Goal: Information Seeking & Learning: Learn about a topic

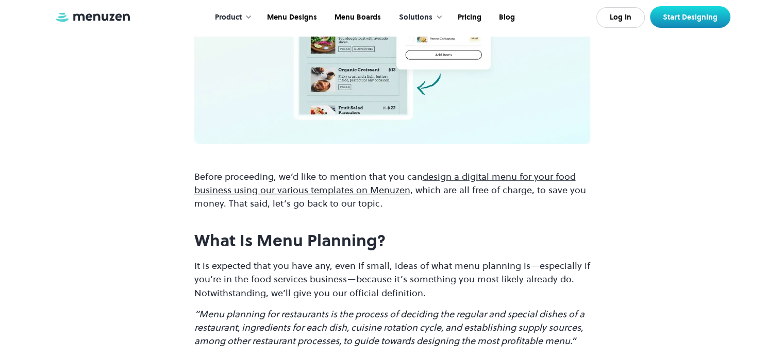
scroll to position [703, 0]
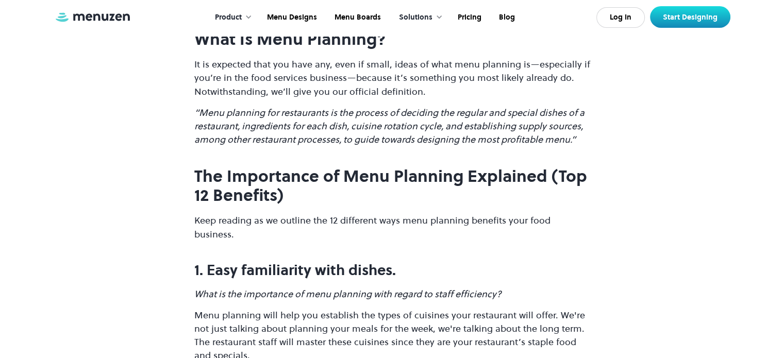
scroll to position [820, 0]
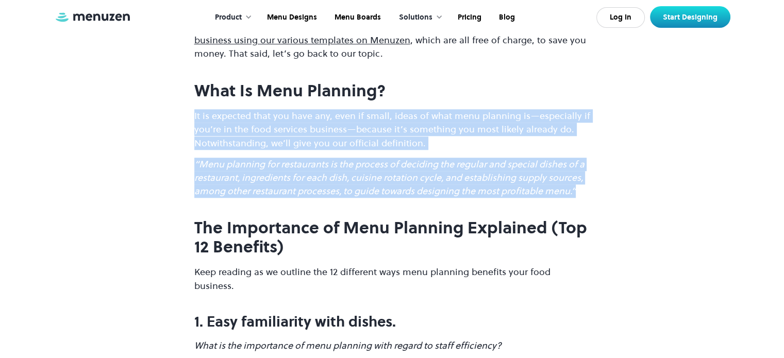
drag, startPoint x: 194, startPoint y: 103, endPoint x: 585, endPoint y: 180, distance: 399.2
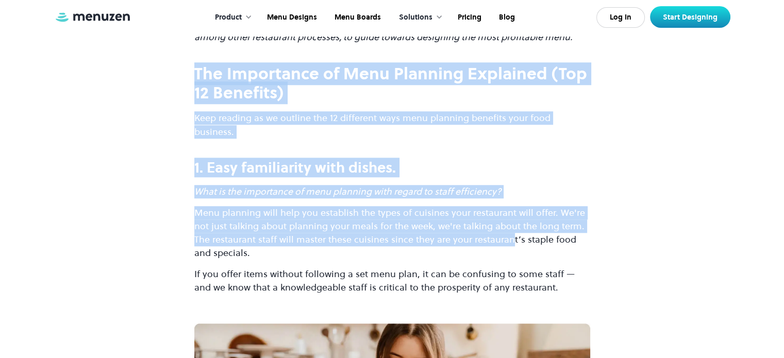
scroll to position [975, 0]
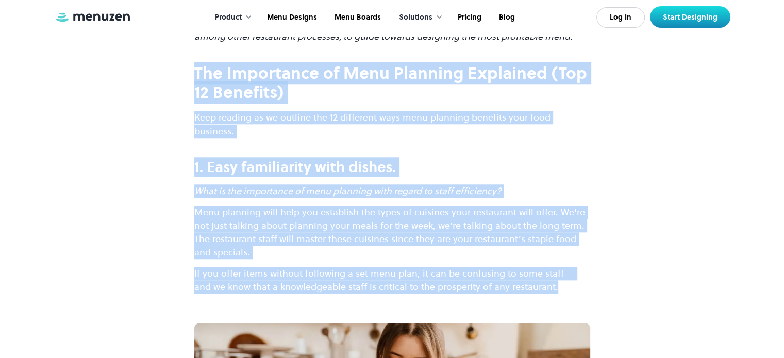
drag, startPoint x: 194, startPoint y: 118, endPoint x: 548, endPoint y: 257, distance: 380.4
copy div "The Importance of Menu Planning Explained (Top 12 Benefits) Keep reading as we …"
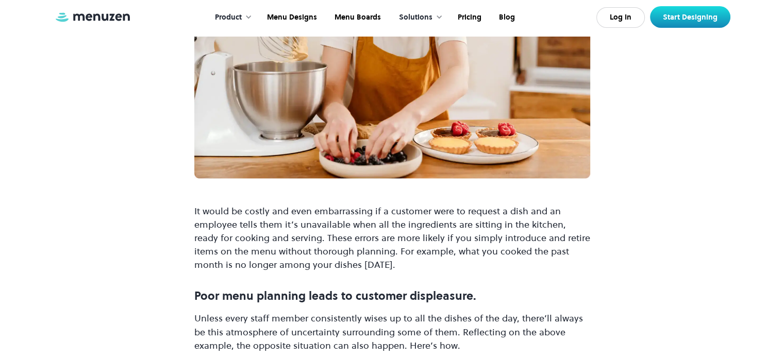
scroll to position [1387, 0]
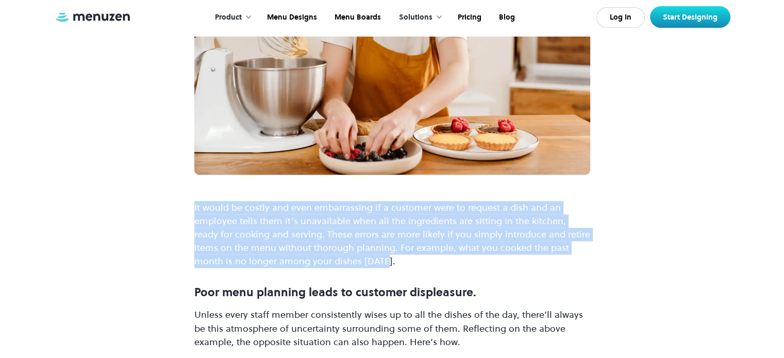
drag, startPoint x: 346, startPoint y: 236, endPoint x: 183, endPoint y: 176, distance: 172.8
copy p "It would be costly and even embarrassing if a customer were to request a dish a…"
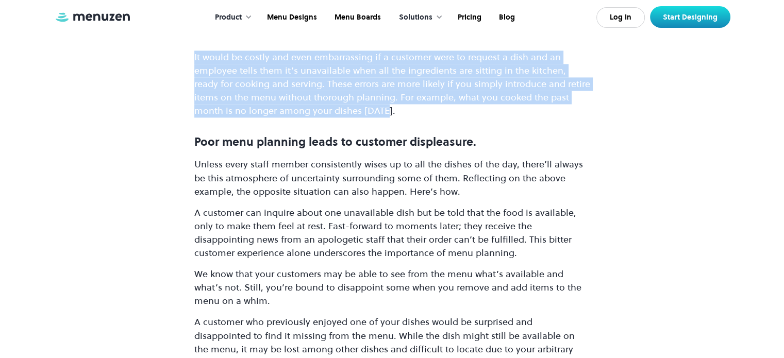
scroll to position [1593, 0]
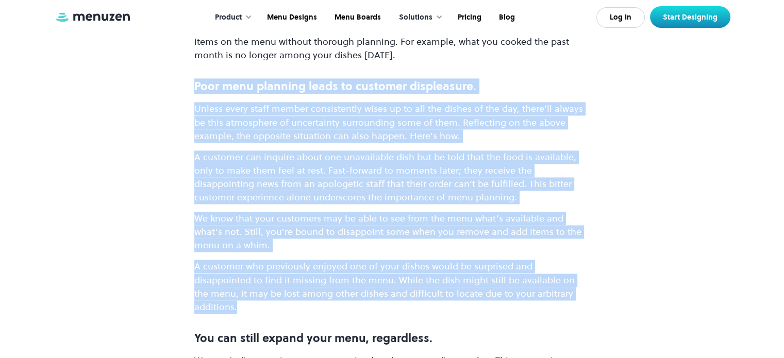
drag, startPoint x: 194, startPoint y: 61, endPoint x: 558, endPoint y: 265, distance: 417.6
copy div "Poor menu planning leads to customer displeasure. Unless every staff member con…"
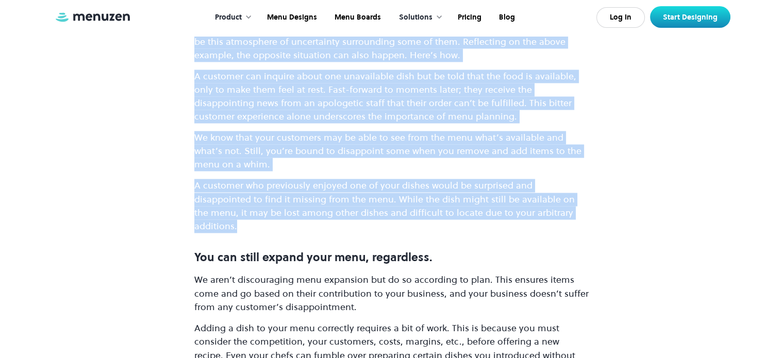
scroll to position [1799, 0]
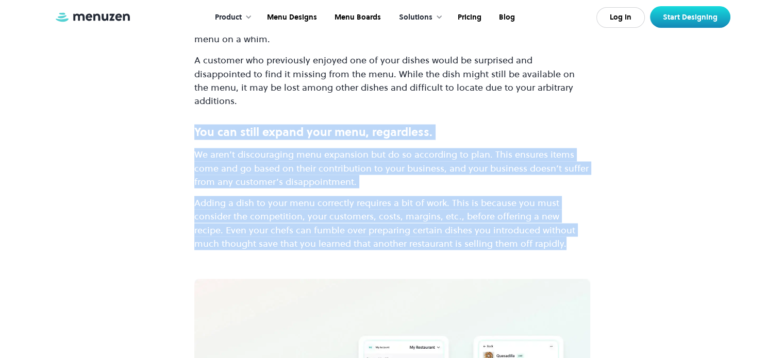
drag, startPoint x: 196, startPoint y: 91, endPoint x: 540, endPoint y: 197, distance: 360.3
copy div "You can still expand your menu, regardless. We aren’t discouraging menu expansi…"
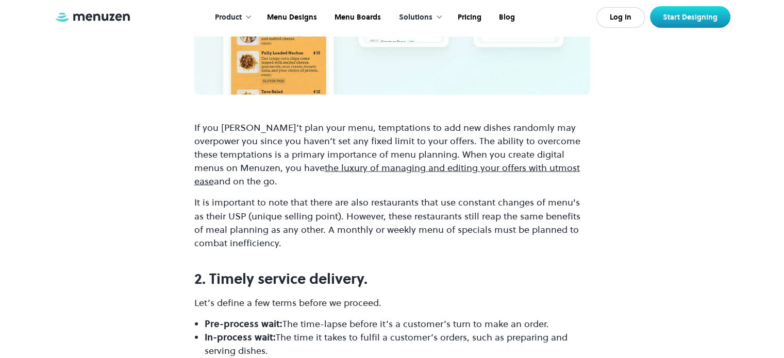
scroll to position [2263, 0]
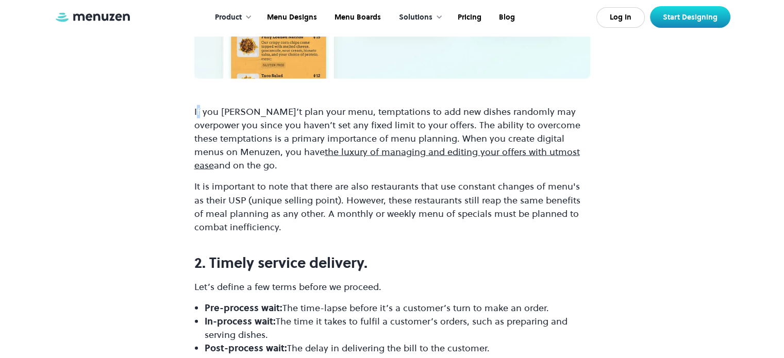
click at [198, 105] on p "If you don’t plan your menu, temptations to add new dishes randomly may overpow…" at bounding box center [392, 138] width 396 height 67
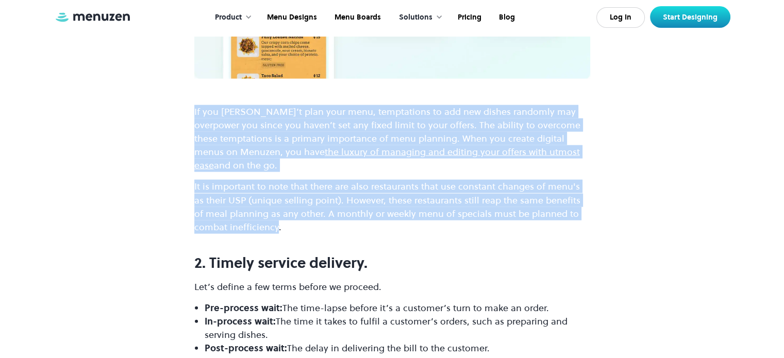
drag, startPoint x: 277, startPoint y: 173, endPoint x: 188, endPoint y: 74, distance: 133.5
copy div "If you don’t plan your menu, temptations to add new dishes randomly may overpow…"
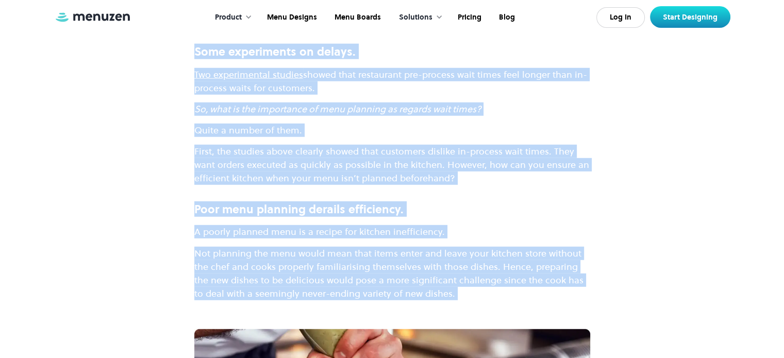
scroll to position [2727, 0]
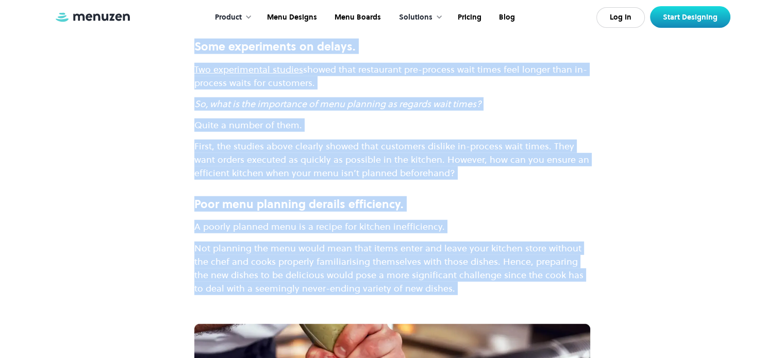
drag, startPoint x: 196, startPoint y: 108, endPoint x: 429, endPoint y: 243, distance: 269.4
copy div "2. Timely service delivery. Let’s define a few terms before we proceed. Pre-pro…"
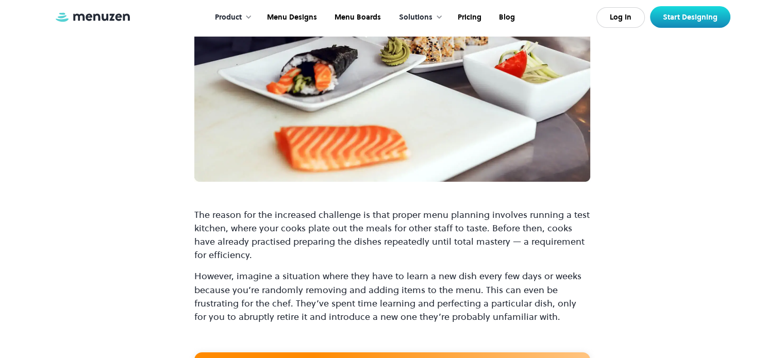
scroll to position [3139, 0]
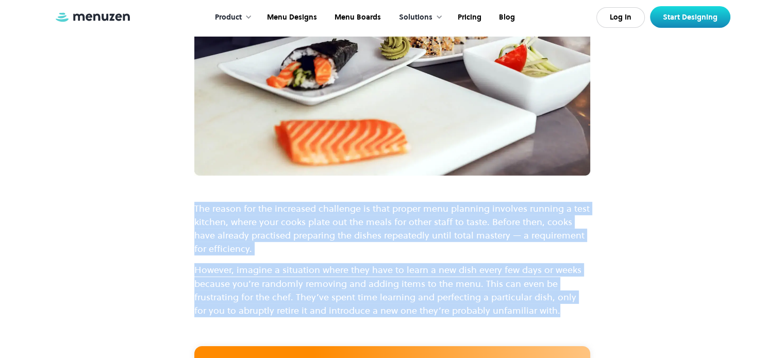
drag, startPoint x: 195, startPoint y: 153, endPoint x: 550, endPoint y: 256, distance: 369.7
copy div "The reason for the increased challenge is that proper menu planning involves ru…"
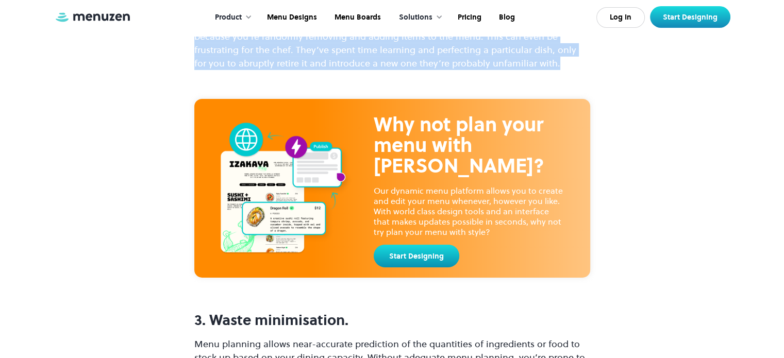
scroll to position [3500, 0]
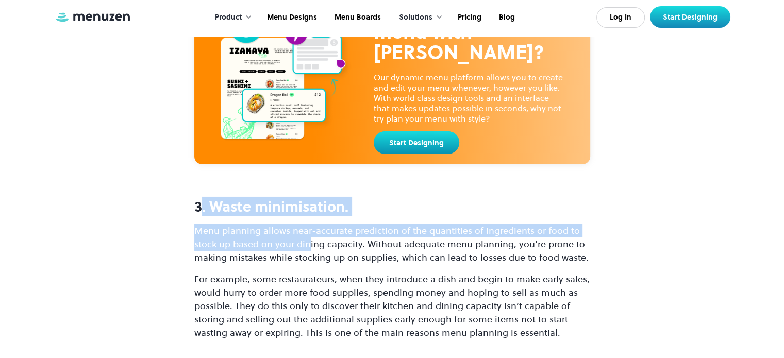
drag, startPoint x: 198, startPoint y: 154, endPoint x: 295, endPoint y: 174, distance: 99.5
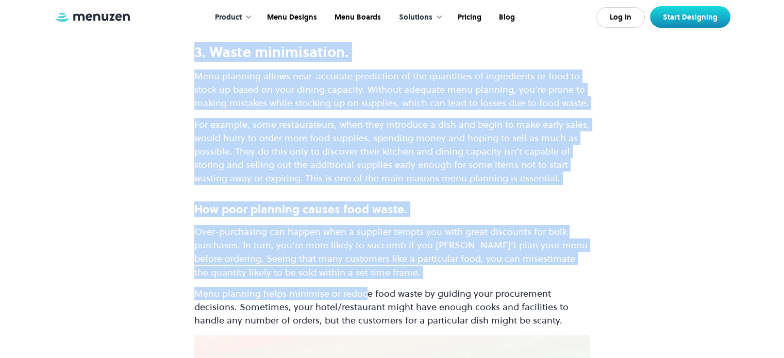
scroll to position [3706, 0]
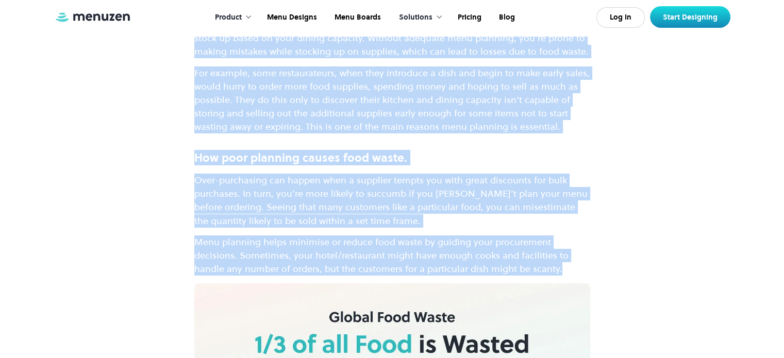
drag, startPoint x: 194, startPoint y: 154, endPoint x: 562, endPoint y: 220, distance: 373.2
copy div "3. Waste minimisation. Menu planning allows near-accurate prediction of the qua…"
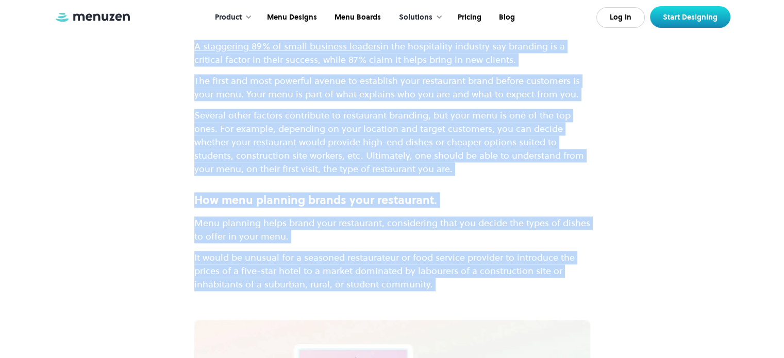
scroll to position [5355, 0]
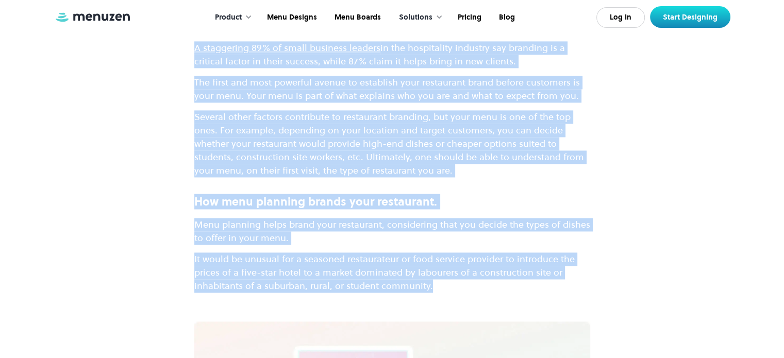
drag, startPoint x: 194, startPoint y: 116, endPoint x: 432, endPoint y: 222, distance: 260.0
copy div "Menu planning will help shield you from food waste that results from low demand…"
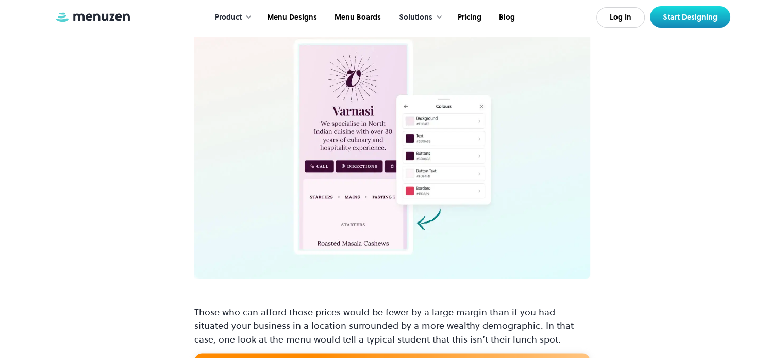
scroll to position [5716, 0]
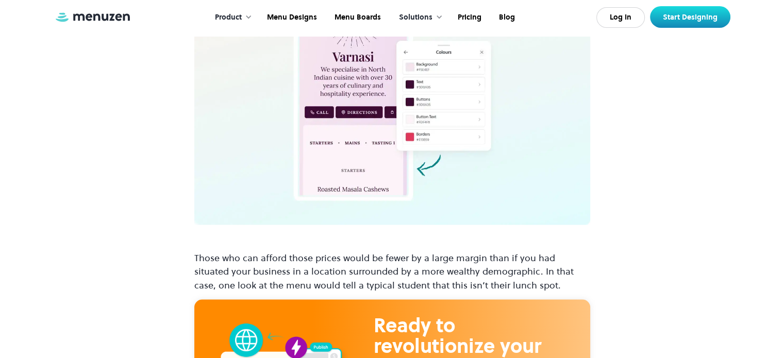
click at [196, 251] on p "Those who can afford those prices would be fewer by a large margin than if you …" at bounding box center [392, 271] width 396 height 40
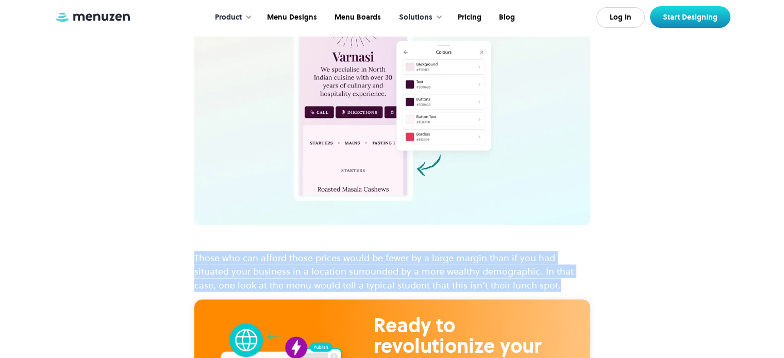
drag, startPoint x: 511, startPoint y: 219, endPoint x: 144, endPoint y: 179, distance: 369.0
copy p "Those who can afford those prices would be fewer by a large margin than if you …"
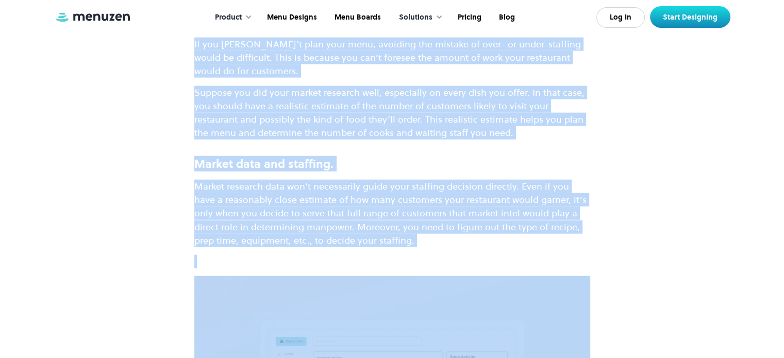
scroll to position [6283, 0]
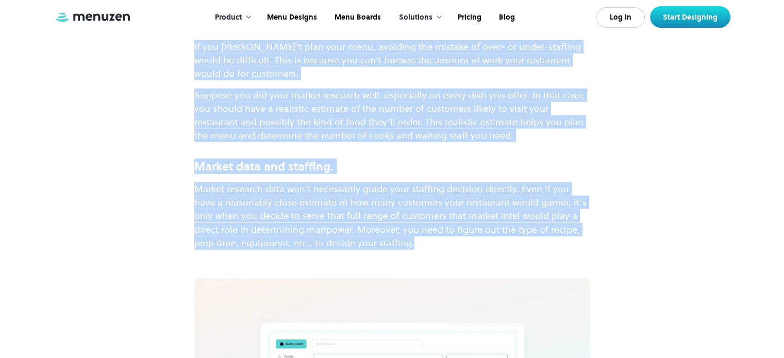
drag, startPoint x: 194, startPoint y: 129, endPoint x: 391, endPoint y: 178, distance: 202.9
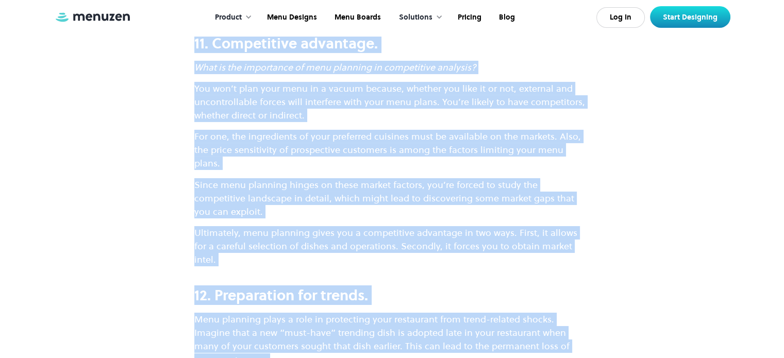
scroll to position [7520, 0]
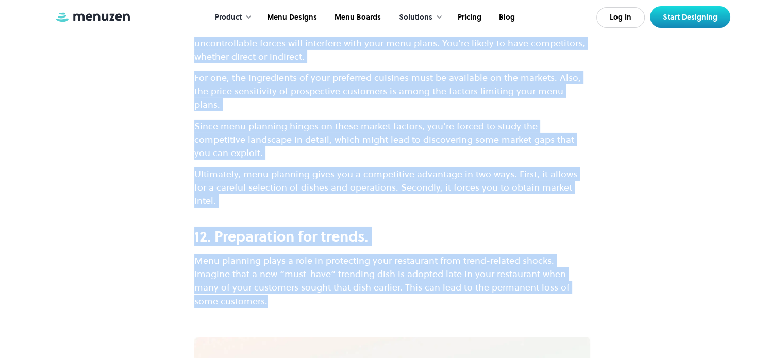
drag, startPoint x: 194, startPoint y: 97, endPoint x: 581, endPoint y: 164, distance: 392.8
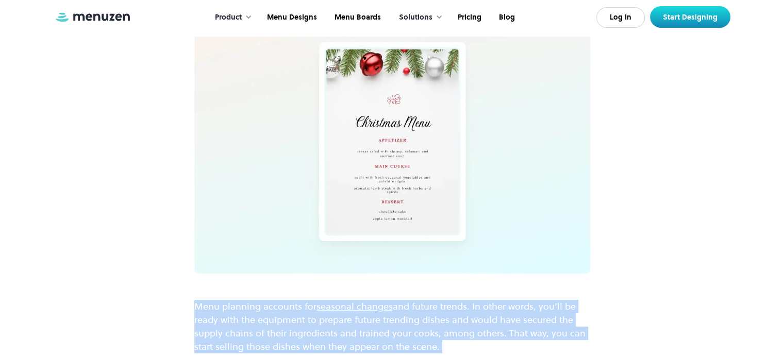
scroll to position [7829, 0]
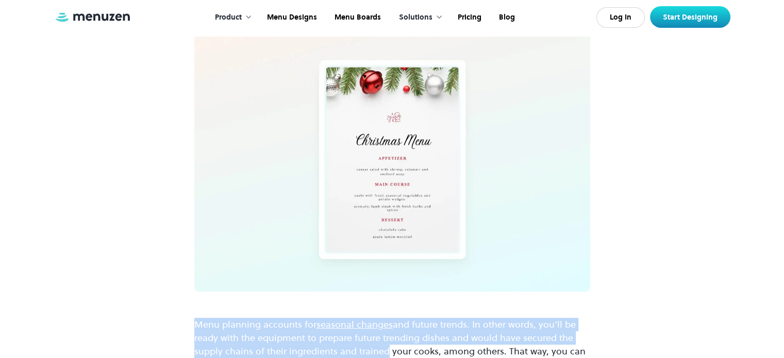
drag, startPoint x: 200, startPoint y: 89, endPoint x: 382, endPoint y: 214, distance: 220.4
click at [382, 318] on p "Menu planning accounts for seasonal changes and future trends. In other words, …" at bounding box center [392, 345] width 396 height 54
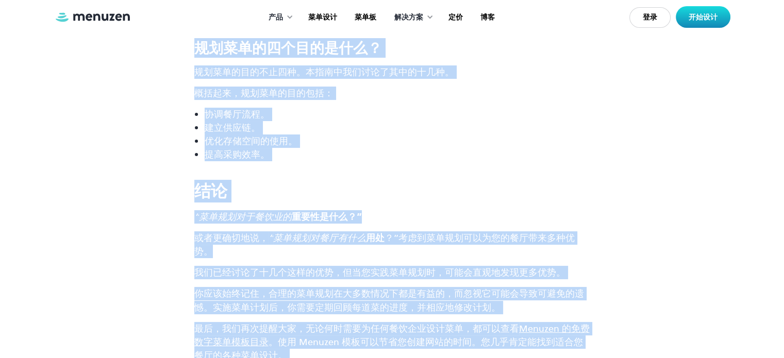
scroll to position [8111, 0]
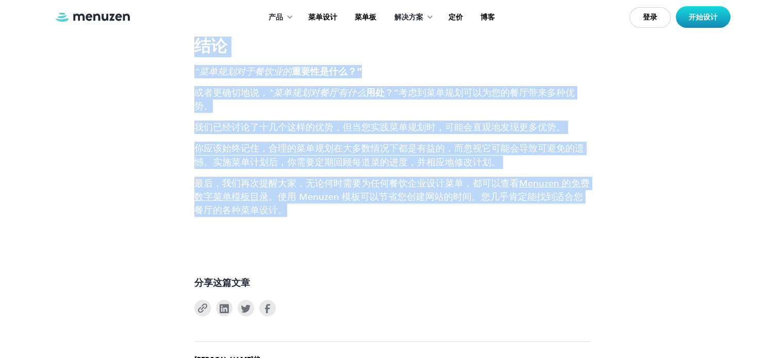
drag, startPoint x: 196, startPoint y: 195, endPoint x: 296, endPoint y: 146, distance: 111.1
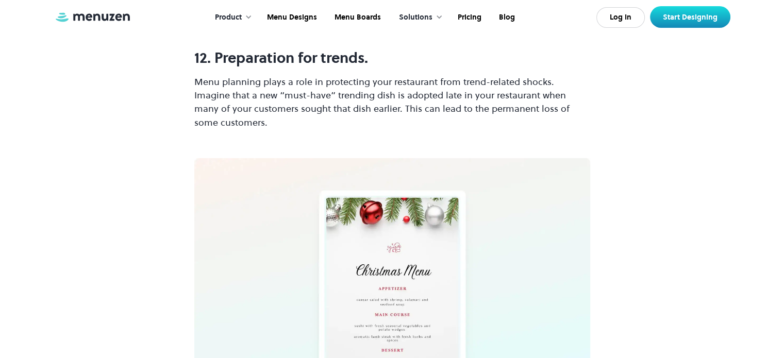
scroll to position [8181, 0]
